Goal: Download file/media

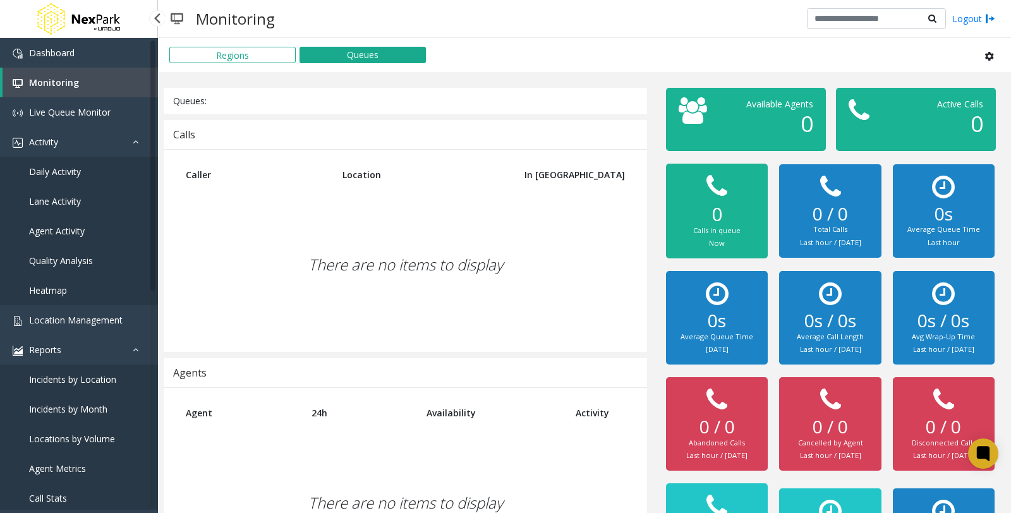
click at [78, 161] on link "Daily Activity" at bounding box center [79, 172] width 158 height 30
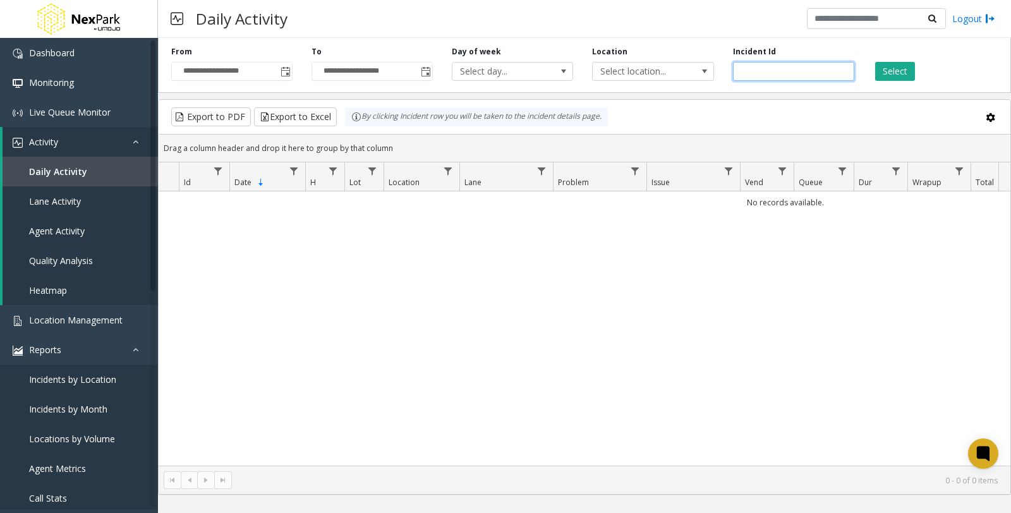
click at [790, 67] on input "number" at bounding box center [793, 71] width 121 height 19
paste input "******"
click at [902, 73] on button "Select" at bounding box center [895, 71] width 40 height 19
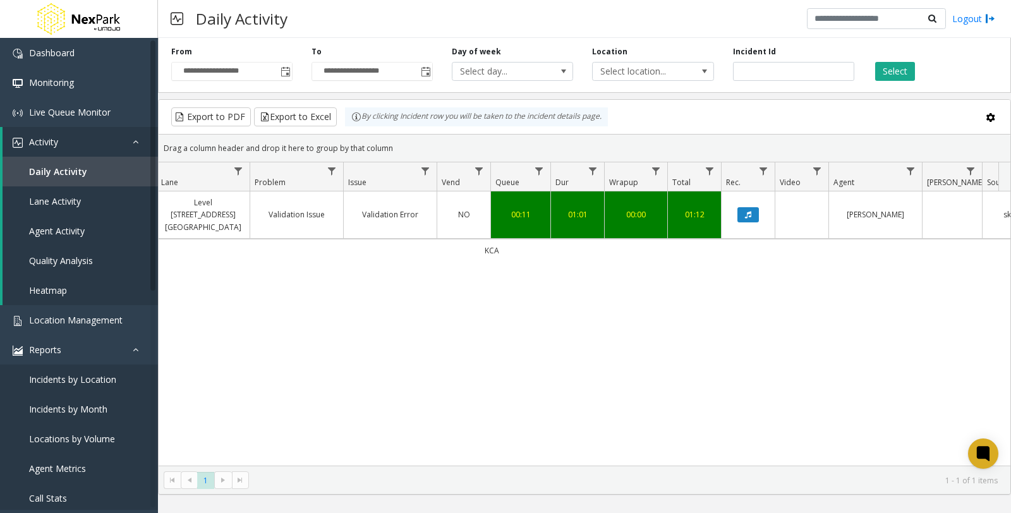
scroll to position [0, 306]
click at [741, 207] on button "Data table" at bounding box center [745, 214] width 21 height 15
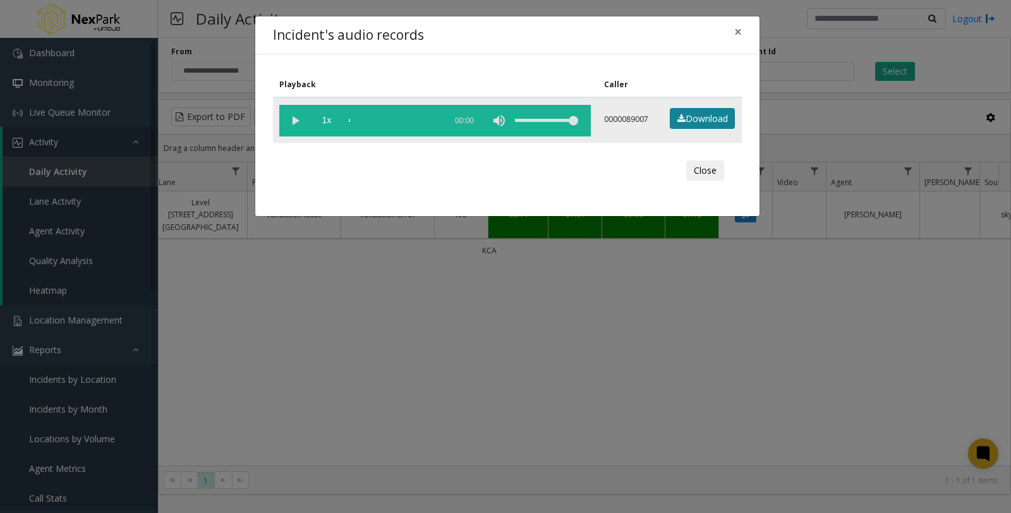
click at [699, 118] on link "Download" at bounding box center [702, 118] width 65 height 21
click at [699, 121] on link "Download" at bounding box center [702, 118] width 65 height 21
click at [703, 120] on link "Download" at bounding box center [702, 118] width 65 height 21
click at [704, 171] on button "Close" at bounding box center [705, 170] width 38 height 20
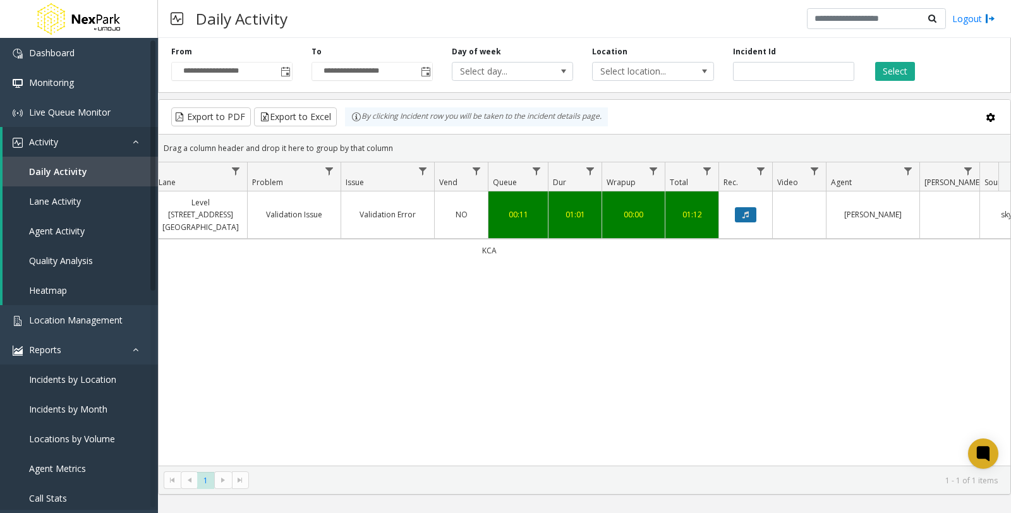
click at [747, 207] on button "Data table" at bounding box center [745, 214] width 21 height 15
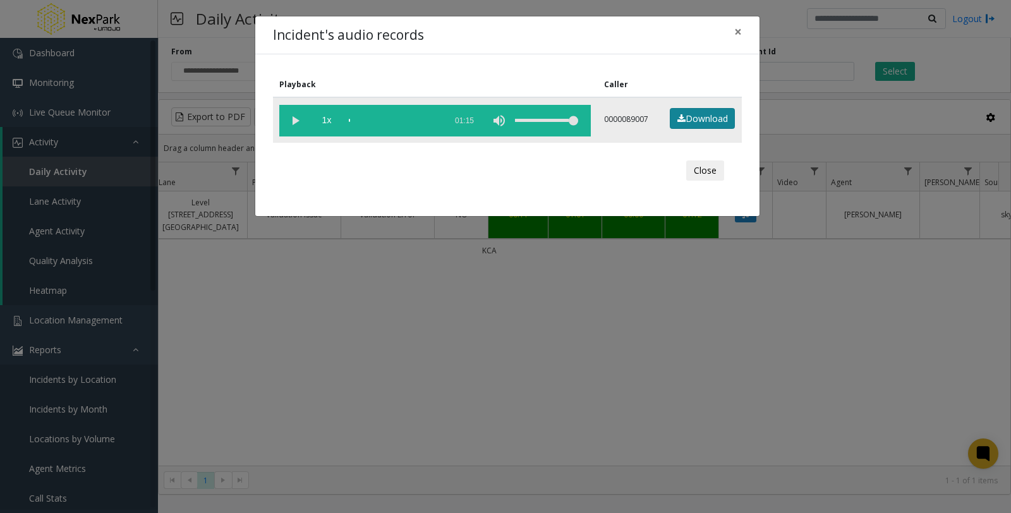
click at [728, 119] on link "Download" at bounding box center [702, 118] width 65 height 21
click at [708, 117] on link "Download" at bounding box center [702, 118] width 65 height 21
click at [703, 169] on button "Close" at bounding box center [705, 170] width 38 height 20
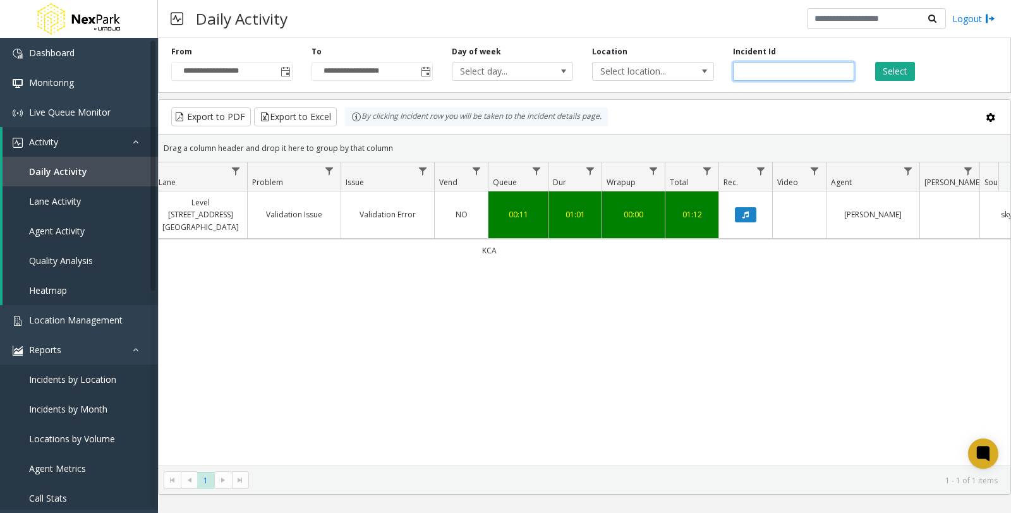
click at [766, 74] on input "******" at bounding box center [793, 71] width 121 height 19
drag, startPoint x: 781, startPoint y: 70, endPoint x: 683, endPoint y: 70, distance: 97.9
click at [683, 70] on div "**********" at bounding box center [584, 63] width 853 height 60
paste input "number"
type input "******"
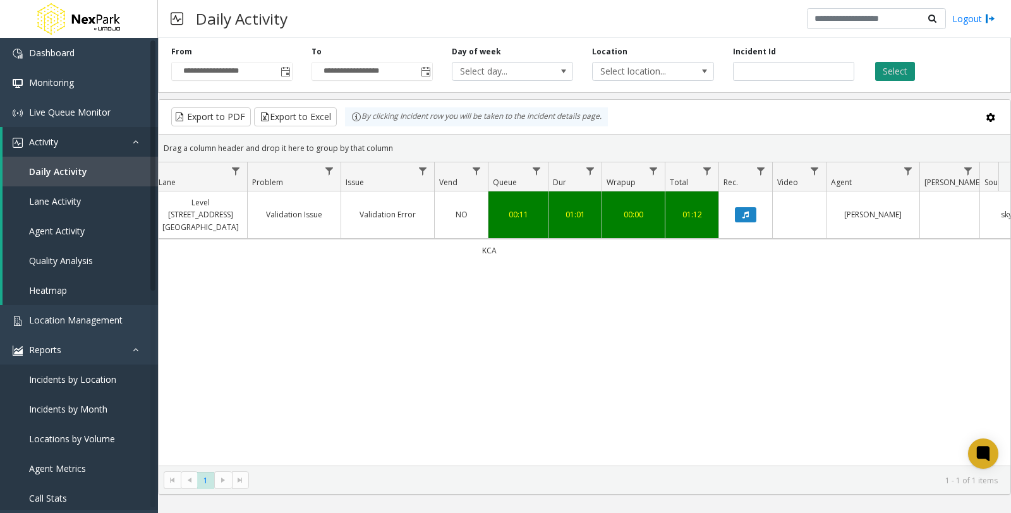
click at [877, 72] on button "Select" at bounding box center [895, 71] width 40 height 19
click at [744, 211] on icon "Data table" at bounding box center [745, 215] width 6 height 8
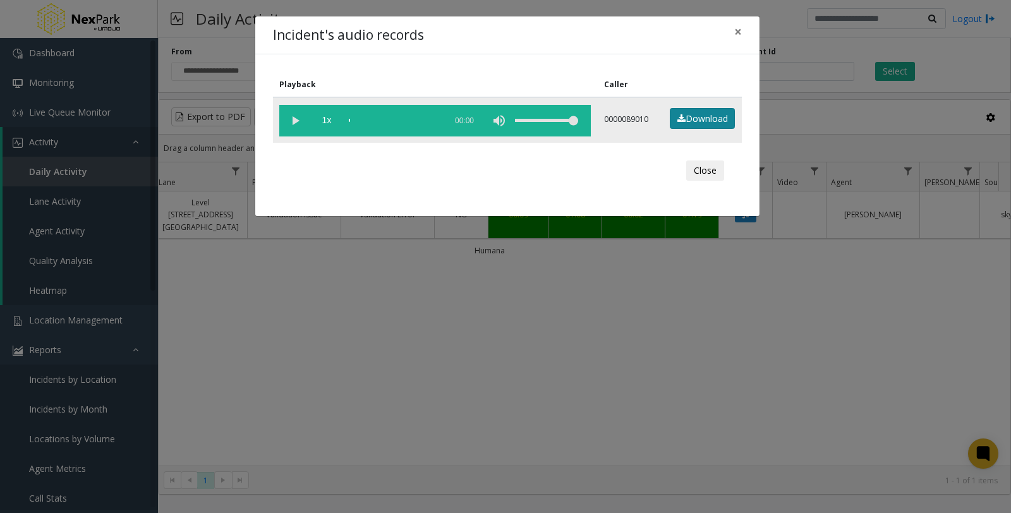
click at [684, 124] on link "Download" at bounding box center [702, 118] width 65 height 21
click at [722, 173] on button "Close" at bounding box center [705, 170] width 38 height 20
